Goal: Feedback & Contribution: Leave review/rating

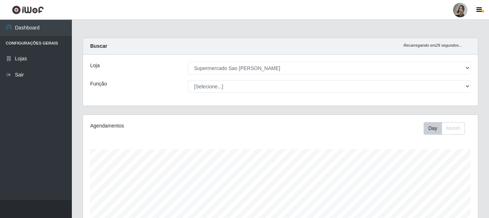
select select "383"
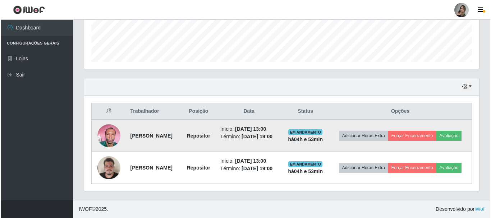
scroll to position [149, 395]
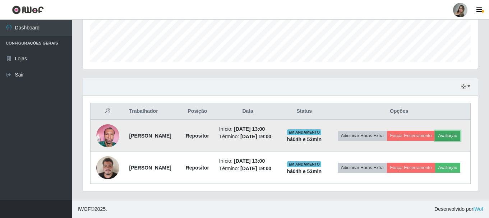
click at [436, 135] on button "Avaliação" at bounding box center [449, 136] width 26 height 10
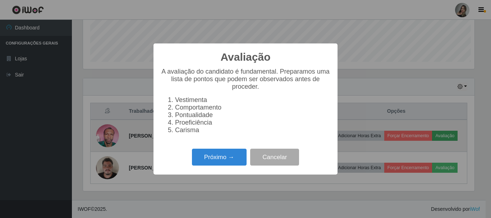
scroll to position [149, 392]
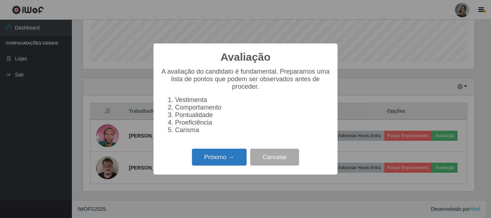
click at [225, 154] on button "Próximo →" at bounding box center [219, 157] width 55 height 17
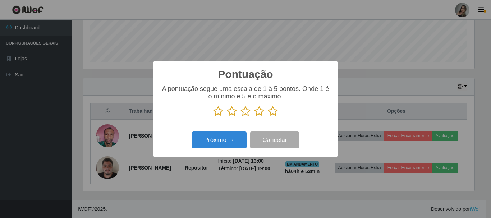
click at [218, 114] on icon at bounding box center [218, 111] width 10 height 11
click at [213, 117] on input "radio" at bounding box center [213, 117] width 0 height 0
click at [220, 139] on button "Próximo →" at bounding box center [219, 140] width 55 height 17
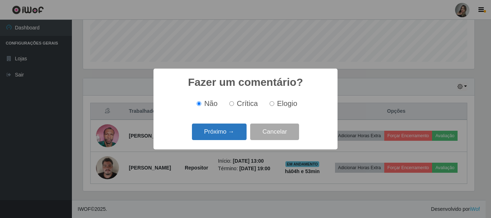
click at [224, 135] on button "Próximo →" at bounding box center [219, 132] width 55 height 17
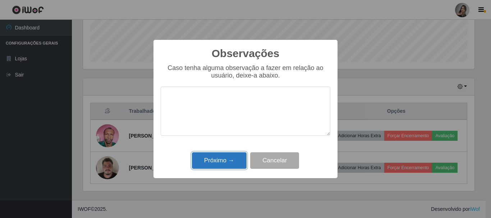
click at [220, 159] on button "Próximo →" at bounding box center [219, 160] width 55 height 17
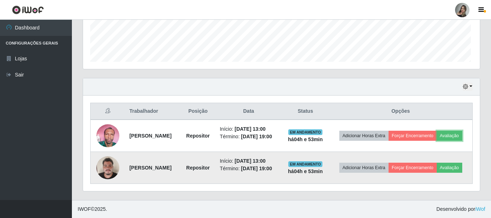
scroll to position [149, 395]
click at [436, 173] on button "Avaliação" at bounding box center [449, 168] width 26 height 10
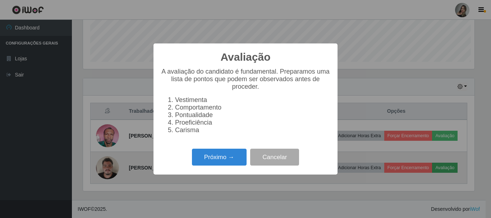
scroll to position [149, 392]
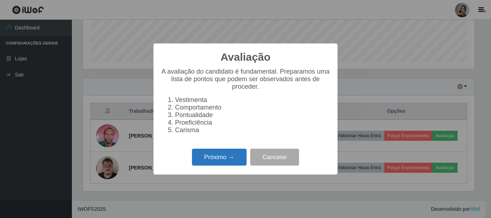
click at [232, 161] on button "Próximo →" at bounding box center [219, 157] width 55 height 17
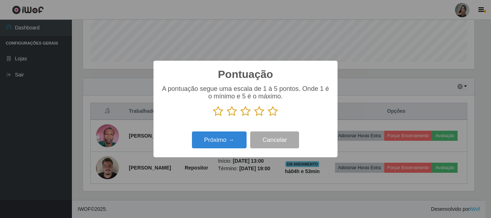
scroll to position [359499, 359257]
click at [234, 111] on icon at bounding box center [232, 111] width 10 height 11
click at [227, 117] on input "radio" at bounding box center [227, 117] width 0 height 0
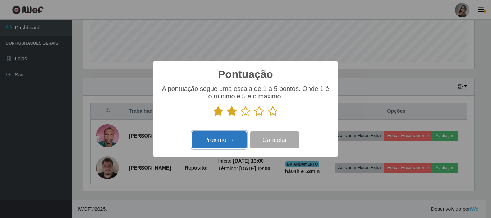
click at [239, 139] on button "Próximo →" at bounding box center [219, 140] width 55 height 17
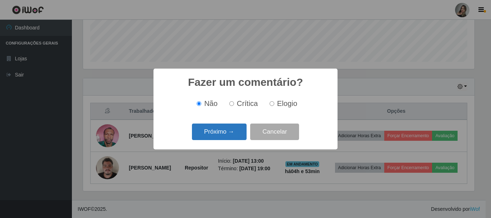
click at [239, 136] on button "Próximo →" at bounding box center [219, 132] width 55 height 17
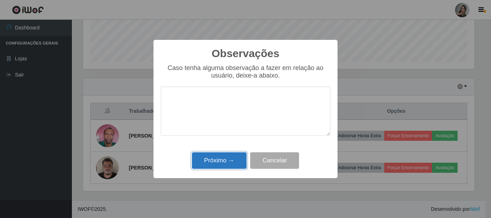
click at [236, 161] on button "Próximo →" at bounding box center [219, 160] width 55 height 17
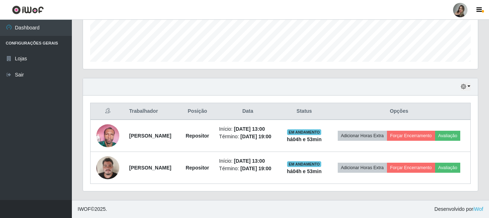
scroll to position [195, 0]
